Goal: Task Accomplishment & Management: Use online tool/utility

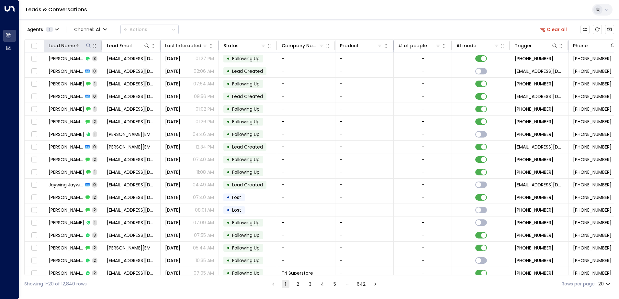
click at [87, 46] on icon at bounding box center [88, 45] width 5 height 5
click at [109, 70] on input "text" at bounding box center [88, 69] width 89 height 12
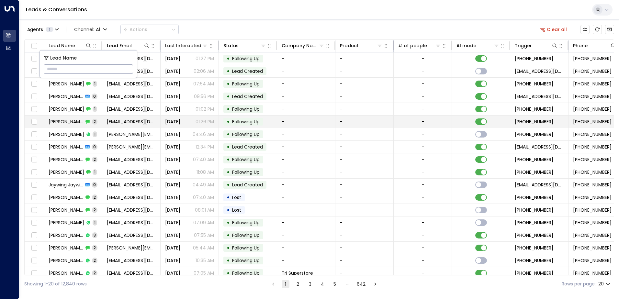
type input "**********"
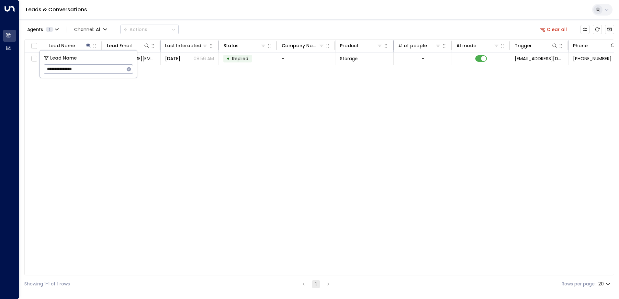
click at [135, 103] on div "Lead Name Lead Email Last Interacted Status Company Name Product # of people AI…" at bounding box center [319, 158] width 590 height 236
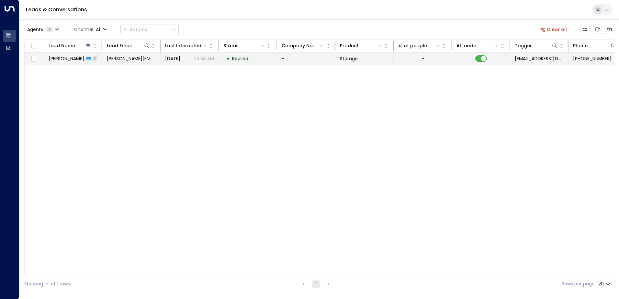
click at [156, 63] on td "[PERSON_NAME][EMAIL_ADDRESS][DOMAIN_NAME]" at bounding box center [131, 58] width 58 height 12
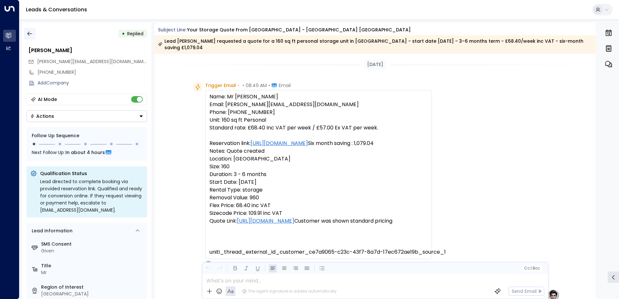
click at [28, 32] on icon "button" at bounding box center [30, 33] width 6 height 6
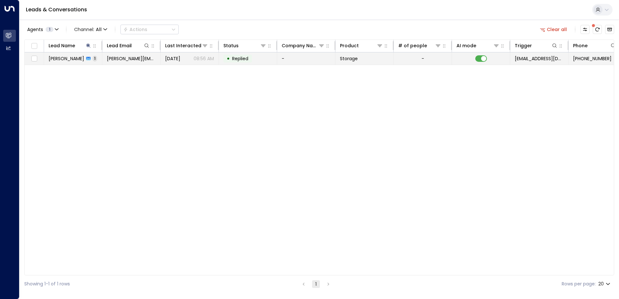
click at [178, 63] on td "[DATE] 08:56 AM" at bounding box center [190, 58] width 58 height 12
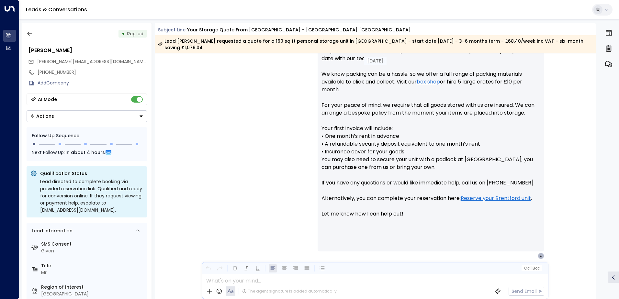
scroll to position [341, 0]
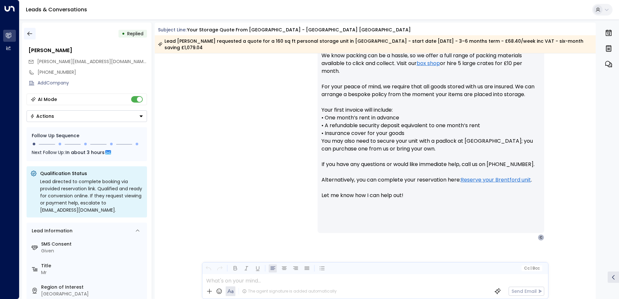
click at [30, 35] on icon "button" at bounding box center [30, 33] width 6 height 6
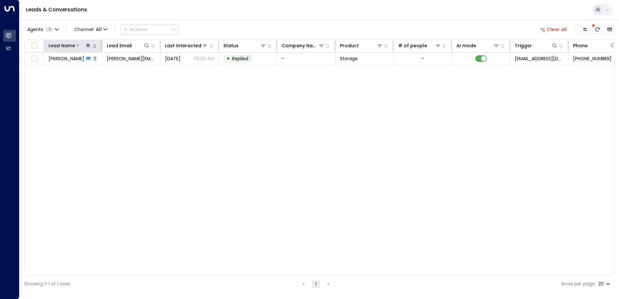
click at [89, 44] on icon at bounding box center [88, 45] width 5 height 5
click at [131, 70] on icon "button" at bounding box center [129, 69] width 4 height 4
click at [129, 71] on input "text" at bounding box center [88, 69] width 89 height 12
paste input "**********"
type input "**********"
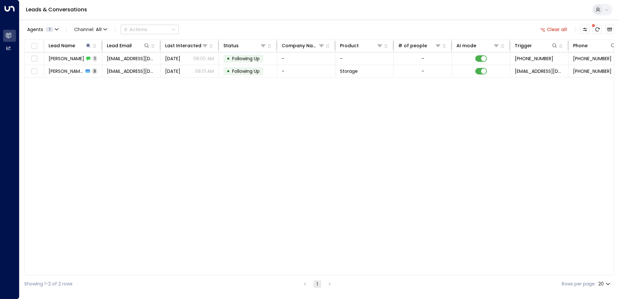
click at [236, 164] on div "Lead Name Lead Email Last Interacted Status Company Name Product # of people AI…" at bounding box center [319, 158] width 590 height 236
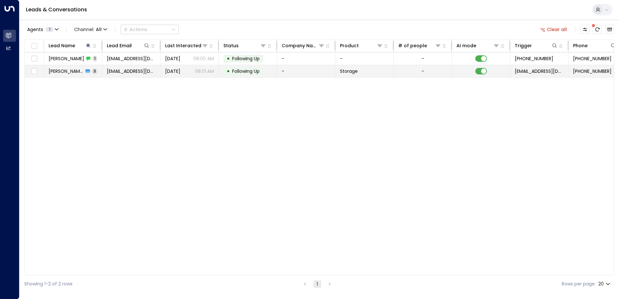
click at [207, 74] on td "[DATE] 08:01 AM" at bounding box center [190, 71] width 58 height 12
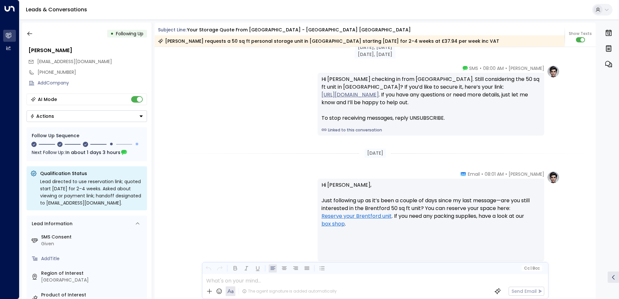
scroll to position [699, 0]
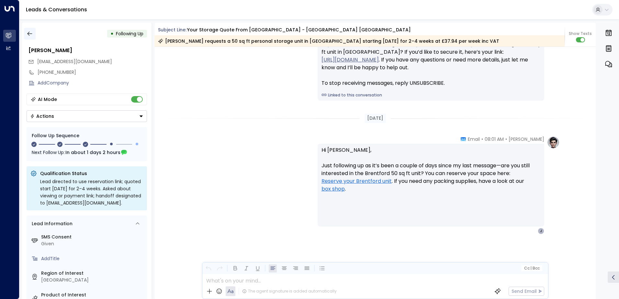
click at [31, 33] on icon "button" at bounding box center [30, 33] width 6 height 6
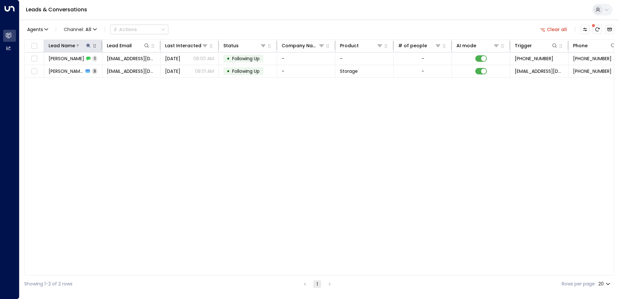
click at [88, 47] on icon at bounding box center [88, 45] width 5 height 5
click at [128, 70] on icon "button" at bounding box center [129, 69] width 4 height 4
click at [125, 70] on input "text" at bounding box center [88, 69] width 89 height 12
paste input "**********"
type input "**********"
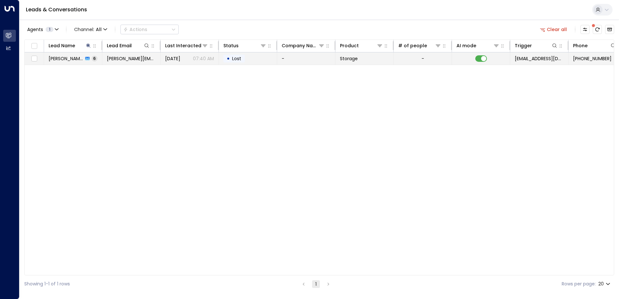
click at [180, 59] on span "[DATE]" at bounding box center [172, 58] width 15 height 6
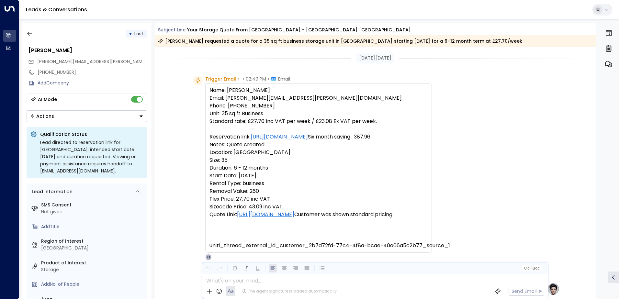
click at [32, 28] on div "• Lost [PERSON_NAME] [PERSON_NAME][EMAIL_ADDRESS][PERSON_NAME][DOMAIN_NAME] [PH…" at bounding box center [87, 161] width 130 height 277
click at [30, 38] on button "button" at bounding box center [30, 34] width 12 height 12
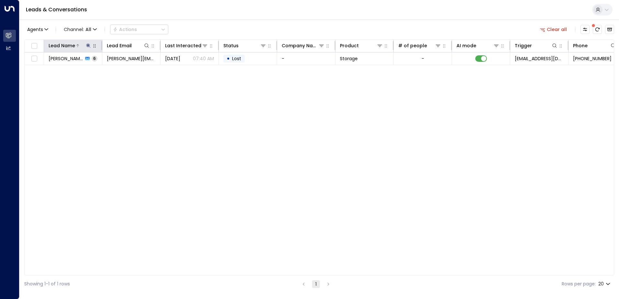
click at [87, 47] on icon at bounding box center [88, 45] width 5 height 5
click at [127, 69] on icon "button" at bounding box center [129, 69] width 4 height 4
click at [125, 70] on input "text" at bounding box center [88, 69] width 89 height 12
paste input "**********"
type input "**********"
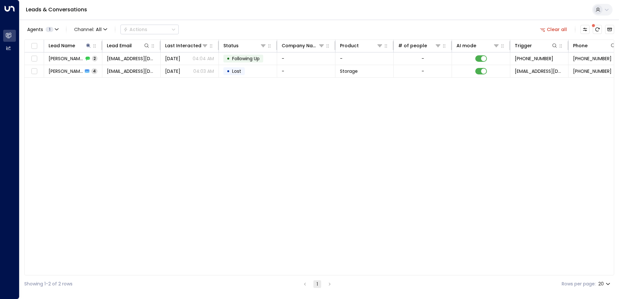
click at [227, 25] on div "Agents 1 Channel: All Actions Clear all" at bounding box center [319, 30] width 590 height 14
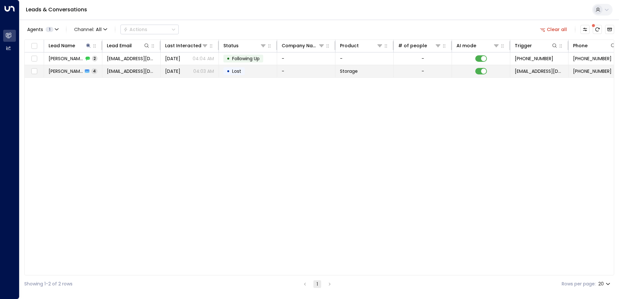
click at [195, 74] on p "04:03 AM" at bounding box center [203, 71] width 21 height 6
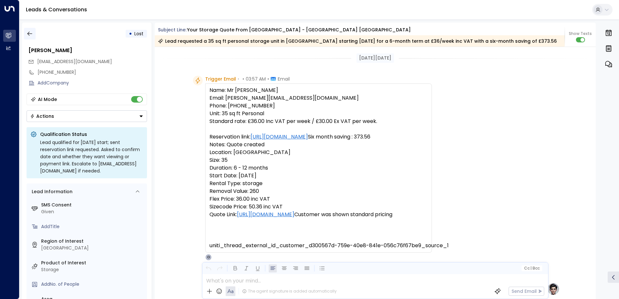
click at [27, 37] on button "button" at bounding box center [30, 34] width 12 height 12
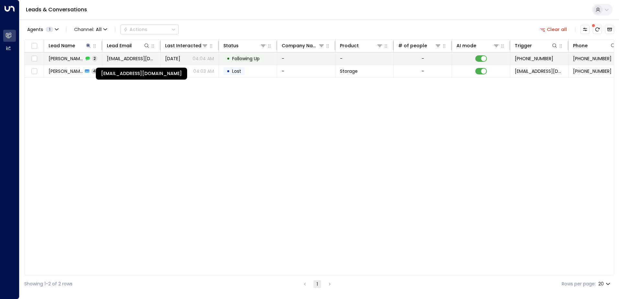
click at [143, 59] on span "[EMAIL_ADDRESS][DOMAIN_NAME]" at bounding box center [131, 58] width 49 height 6
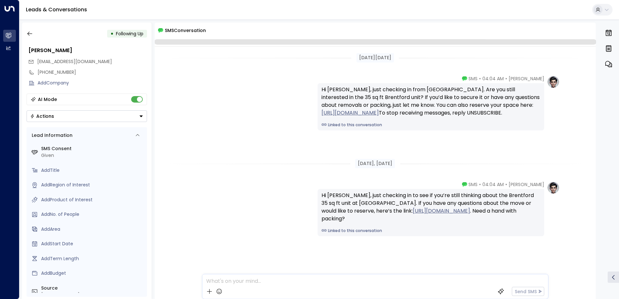
scroll to position [10, 0]
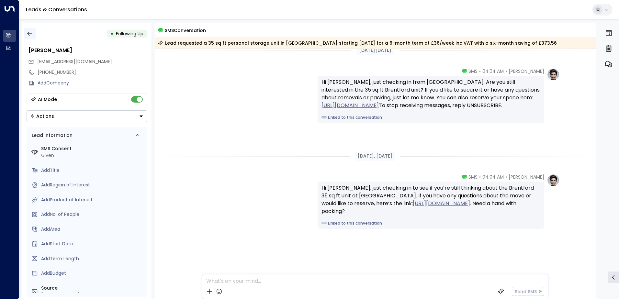
click at [32, 34] on icon "button" at bounding box center [30, 33] width 6 height 6
